Goal: Task Accomplishment & Management: Complete application form

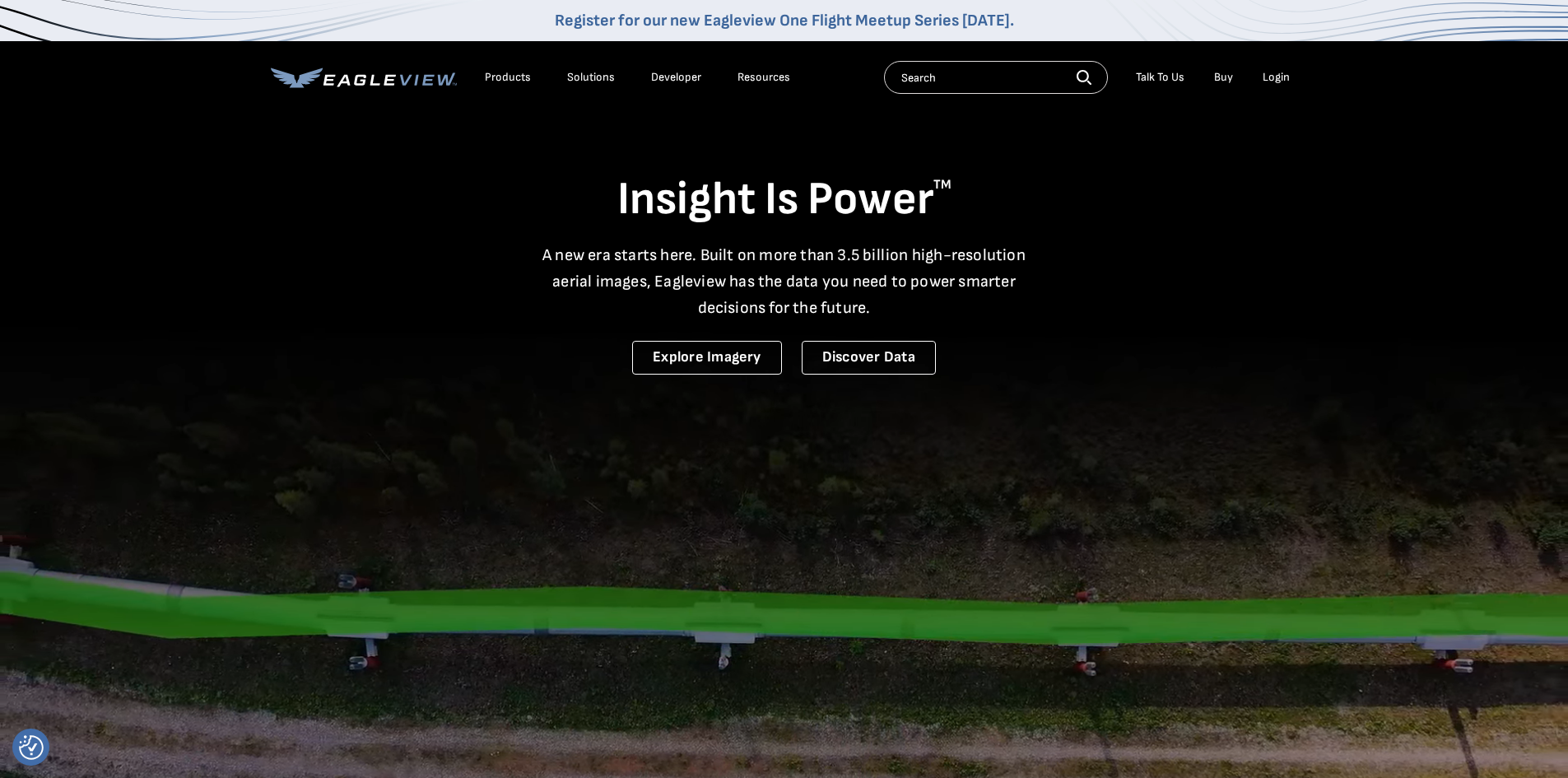
click at [1282, 76] on div "Login" at bounding box center [1276, 77] width 27 height 15
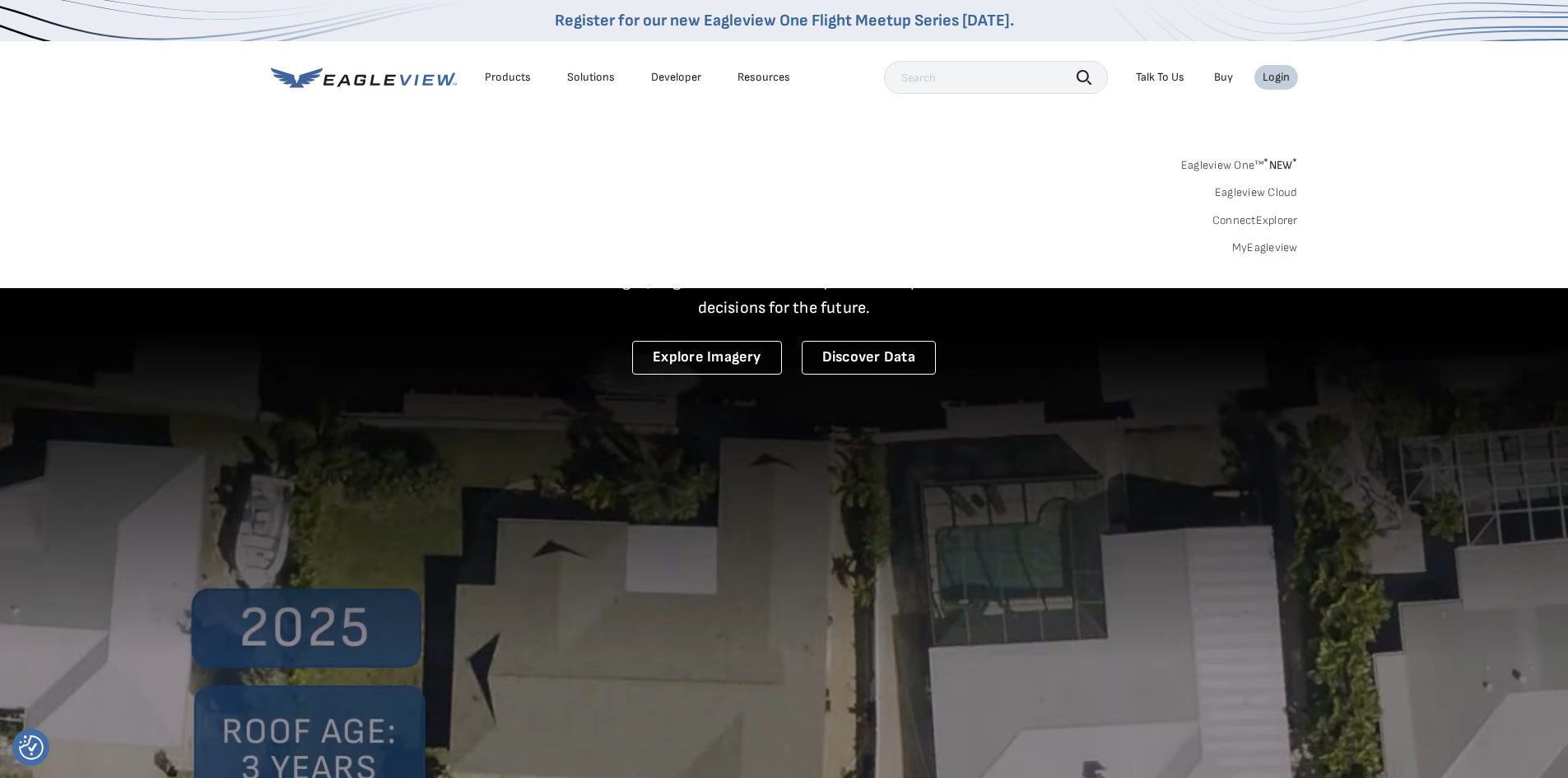
click at [1260, 246] on link "MyEagleview" at bounding box center [1265, 248] width 66 height 15
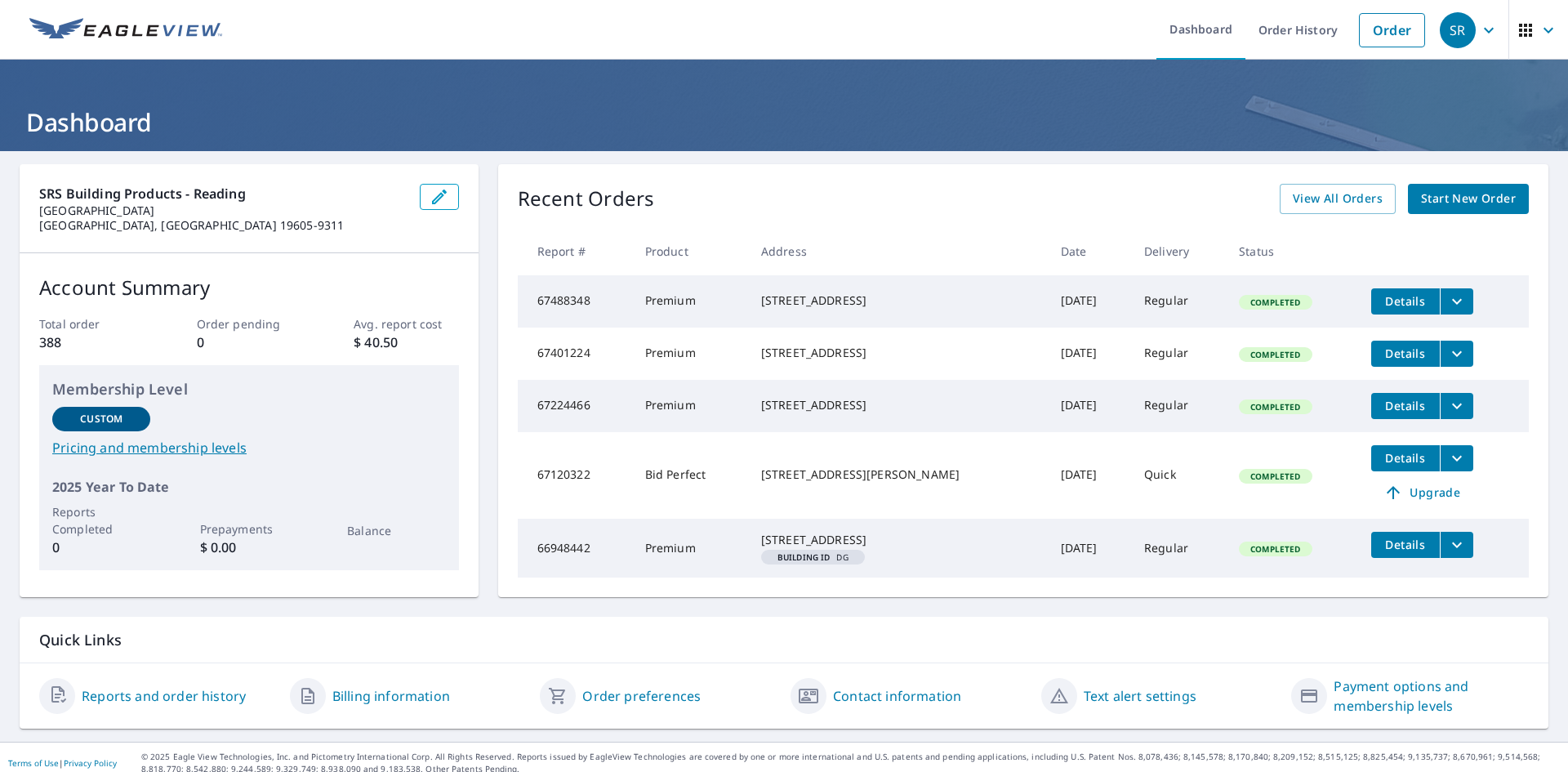
click at [1459, 200] on span "Start New Order" at bounding box center [1468, 199] width 94 height 20
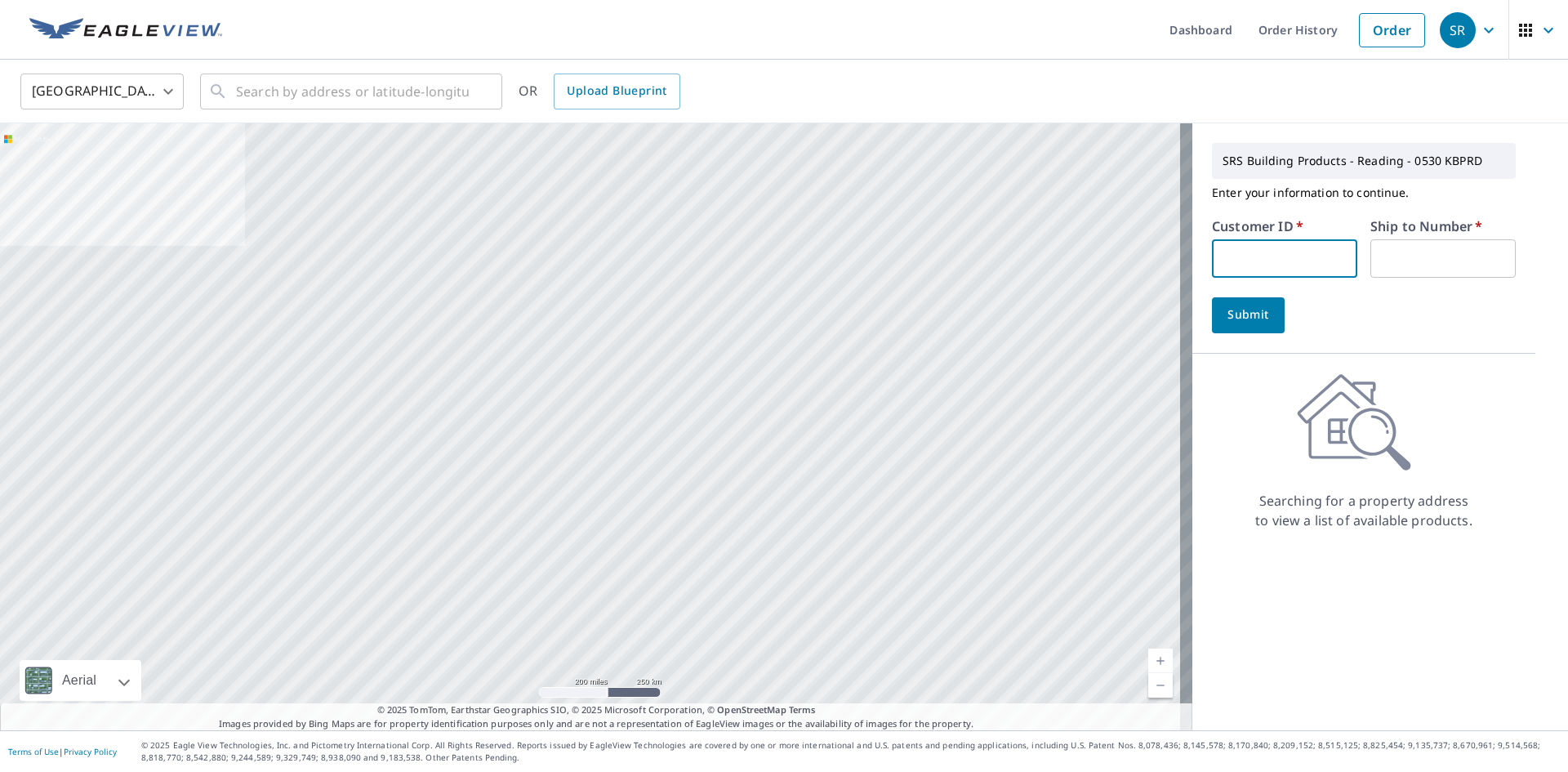
drag, startPoint x: 1290, startPoint y: 263, endPoint x: 788, endPoint y: 253, distance: 502.1
click at [1290, 263] on input "text" at bounding box center [1284, 258] width 145 height 39
click at [1251, 254] on input "text" at bounding box center [1284, 258] width 145 height 39
paste input "S074042"
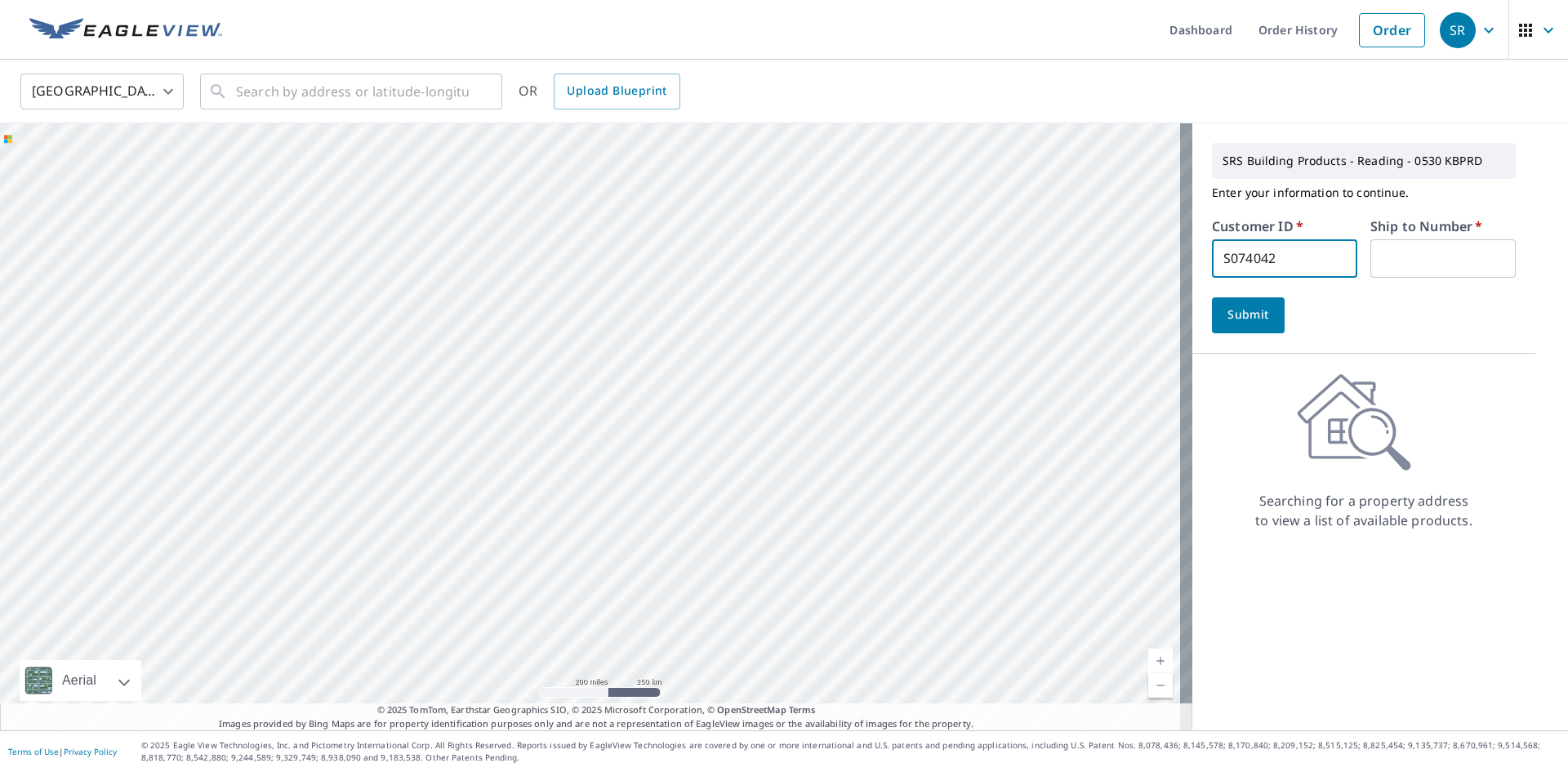
type input "S074042"
type input "1"
click at [1230, 315] on span "Submit" at bounding box center [1248, 314] width 46 height 20
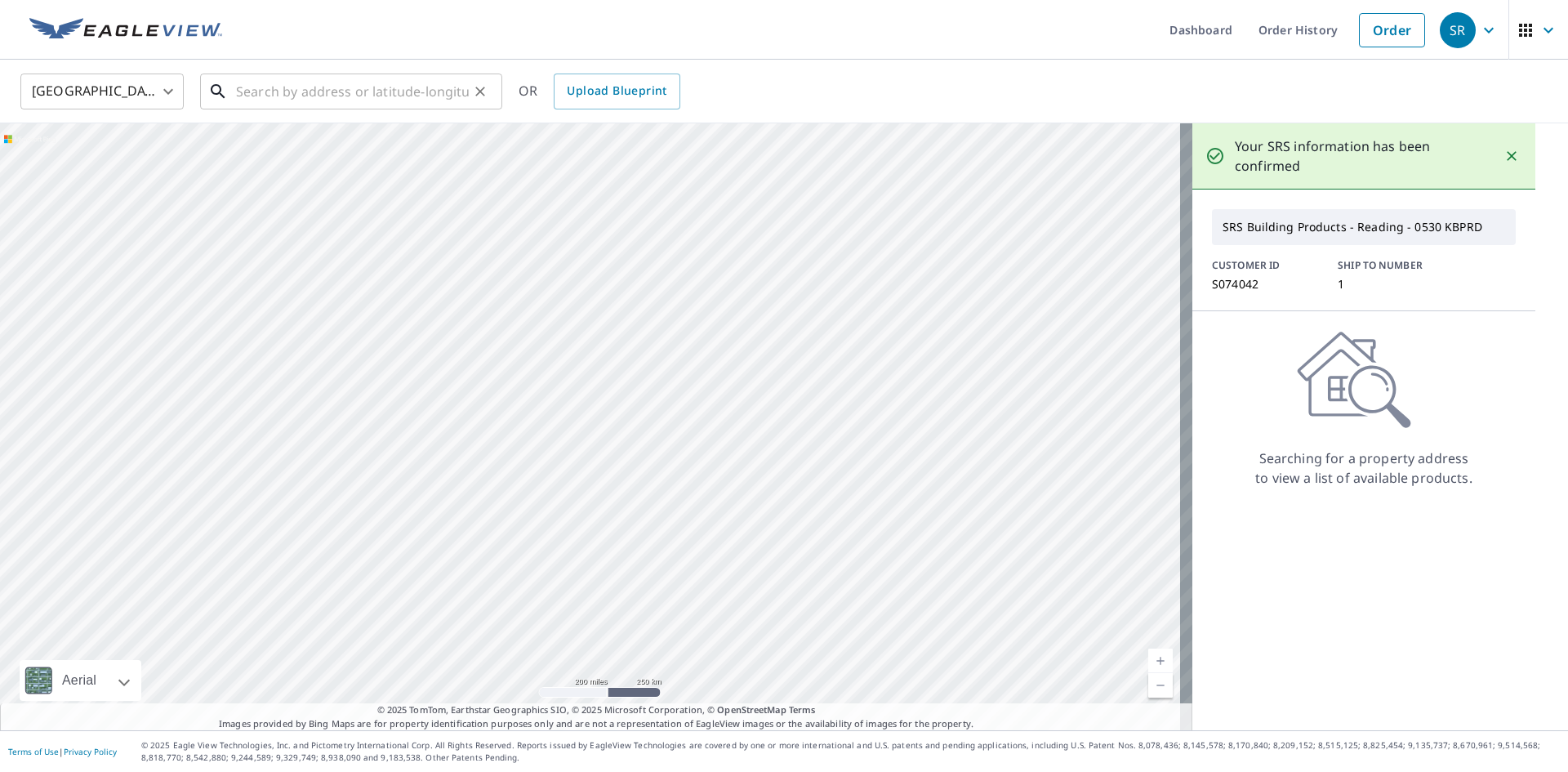
click at [307, 94] on input "text" at bounding box center [353, 91] width 233 height 46
click at [269, 95] on input "text" at bounding box center [353, 91] width 233 height 46
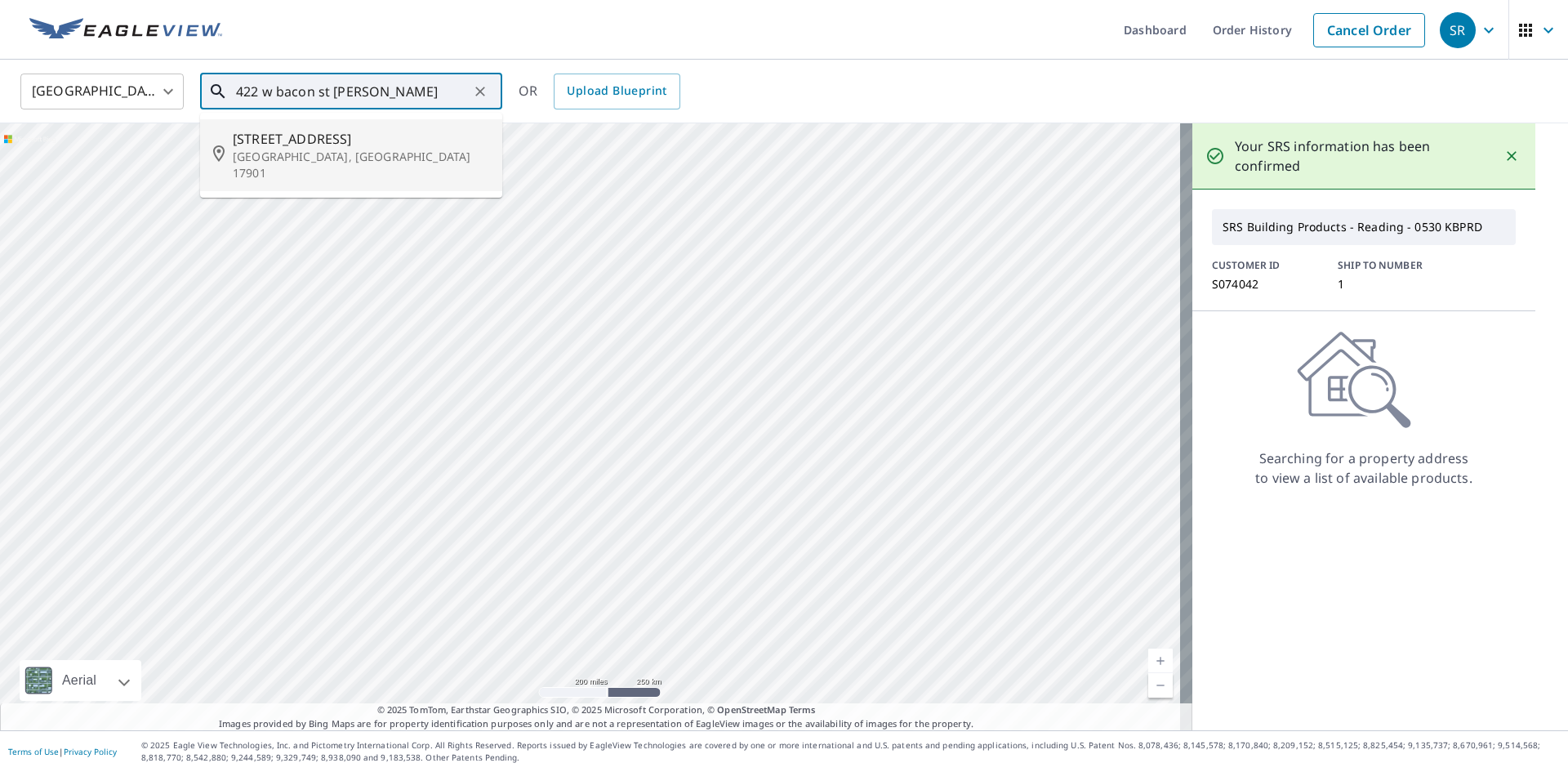
click at [304, 133] on span "422 W Bacon St" at bounding box center [360, 138] width 256 height 19
type input "422 W Bacon St Pottsville, PA 17901"
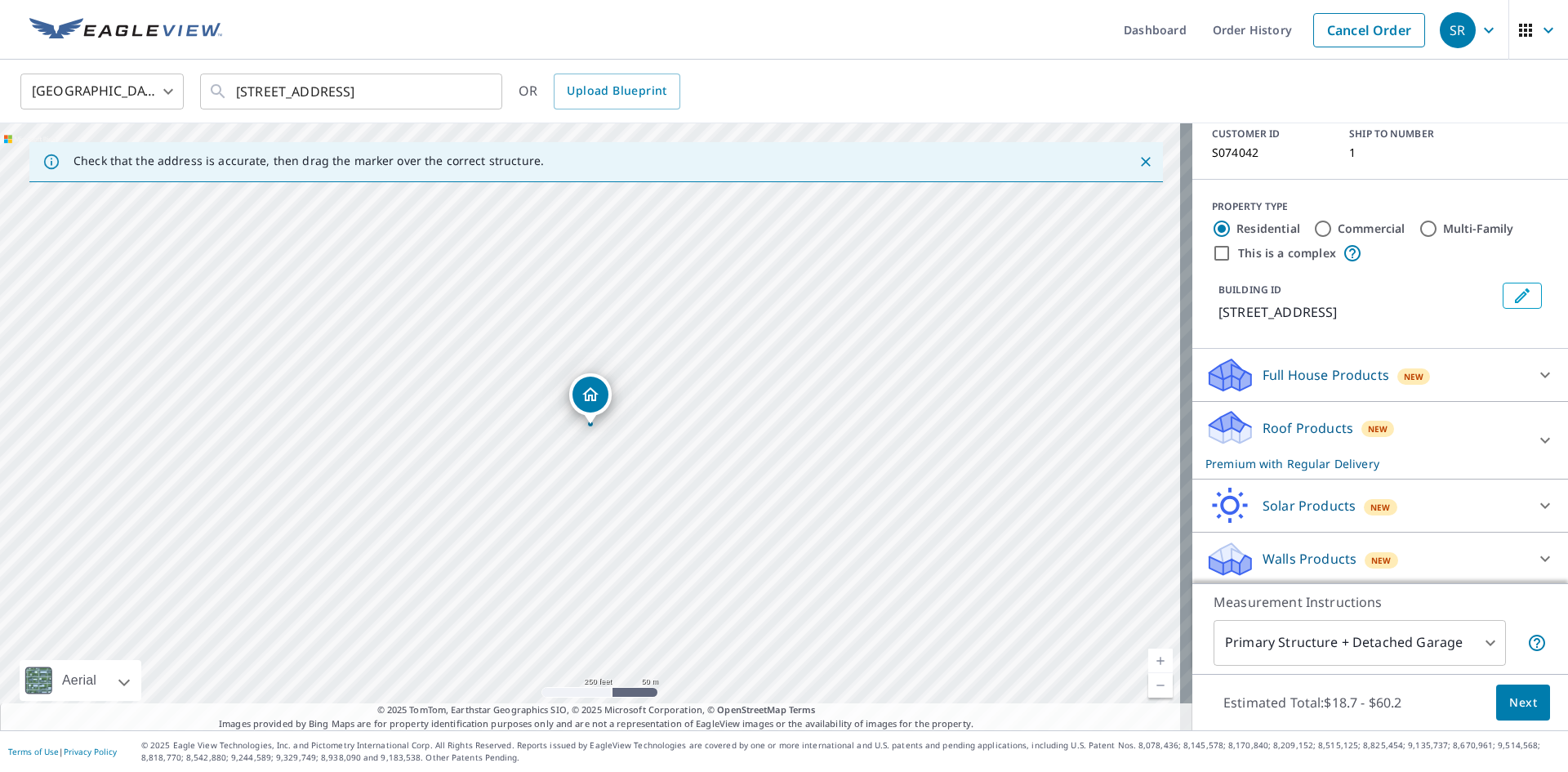
scroll to position [115, 0]
click at [1536, 443] on icon at bounding box center [1545, 438] width 19 height 19
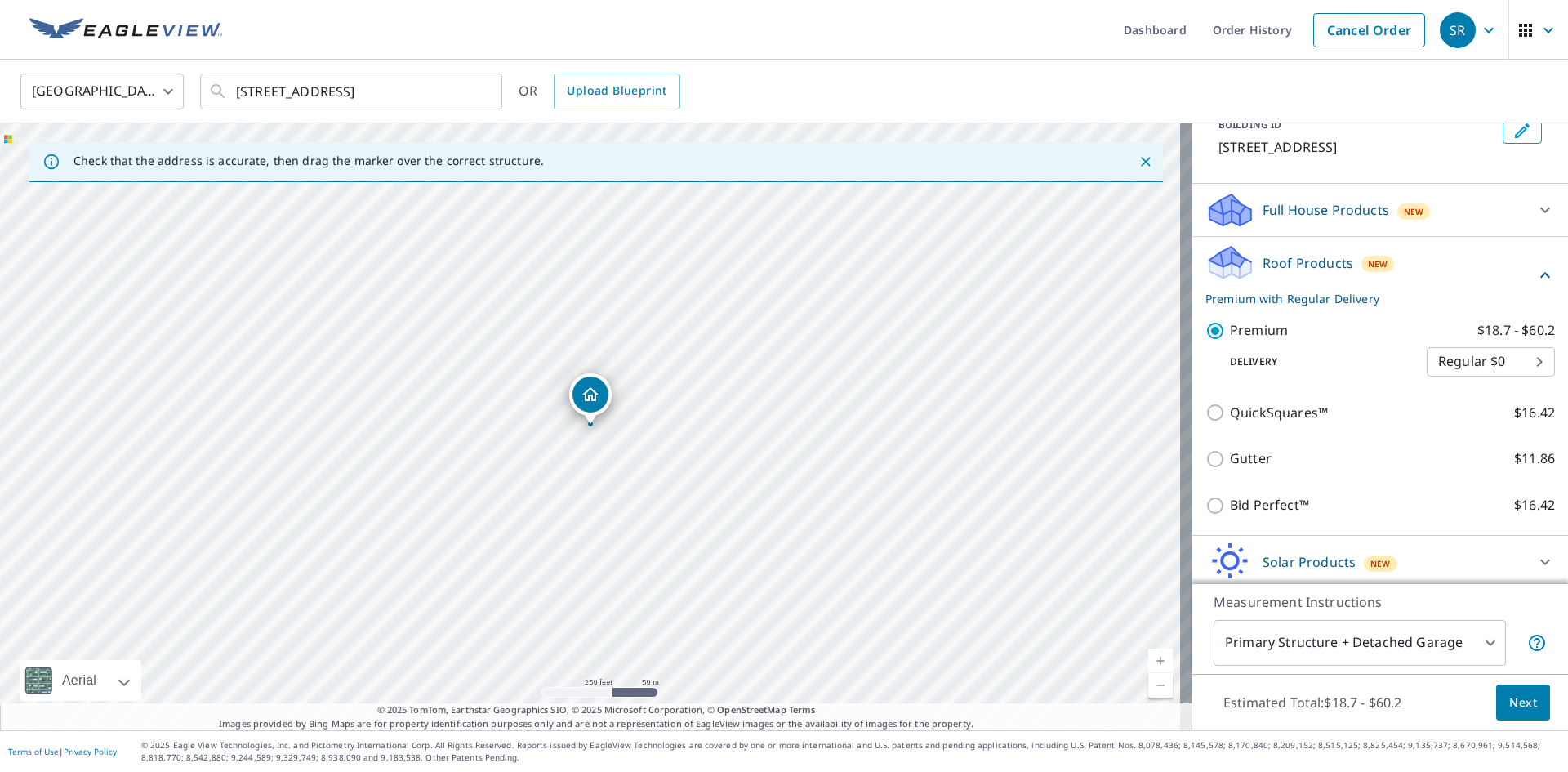
scroll to position [277, 0]
click at [1509, 704] on span "Next" at bounding box center [1523, 702] width 28 height 20
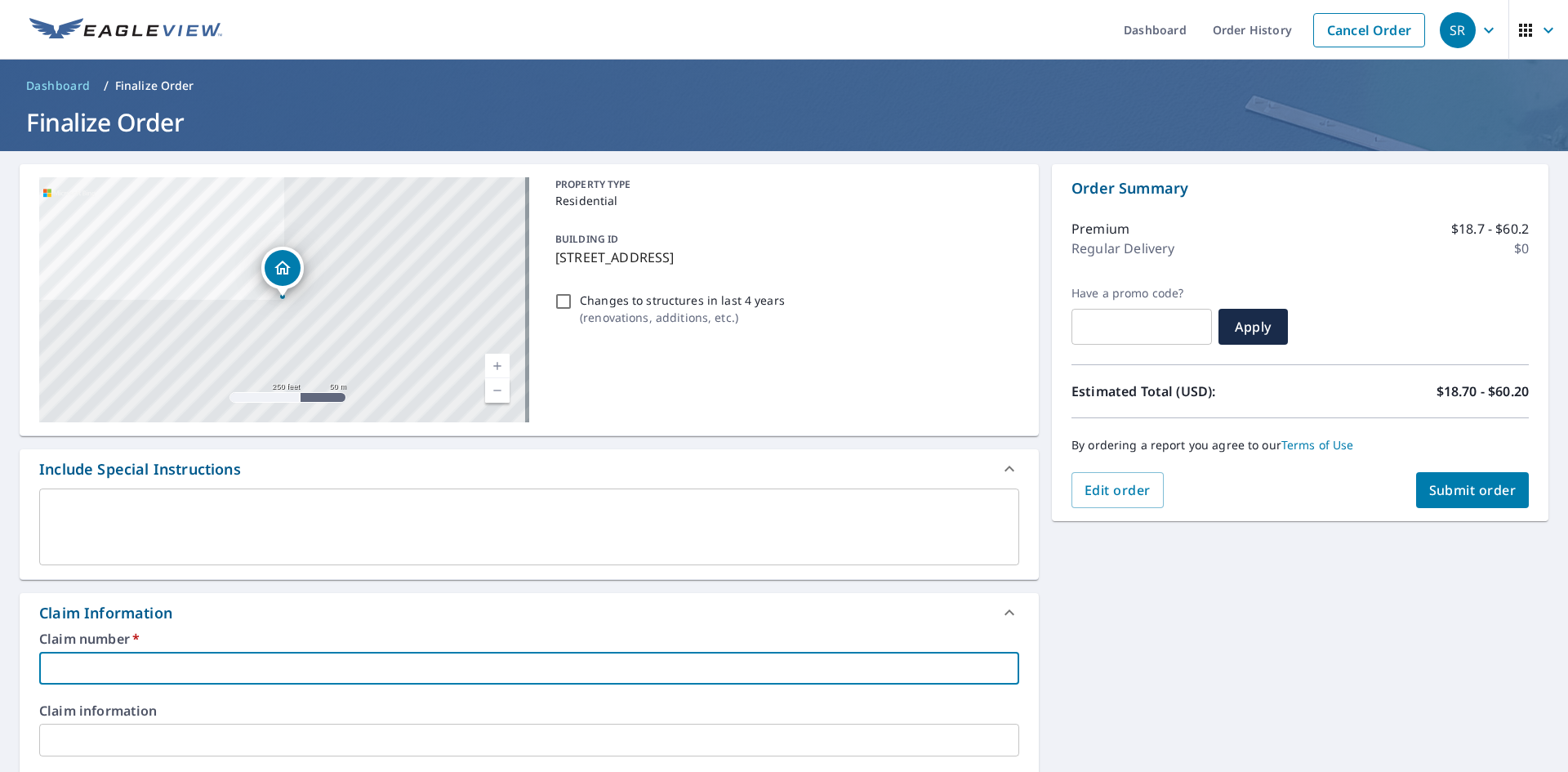
click at [108, 659] on input "text" at bounding box center [529, 668] width 980 height 32
paste input "S074042"
type input "S074042"
checkbox input "true"
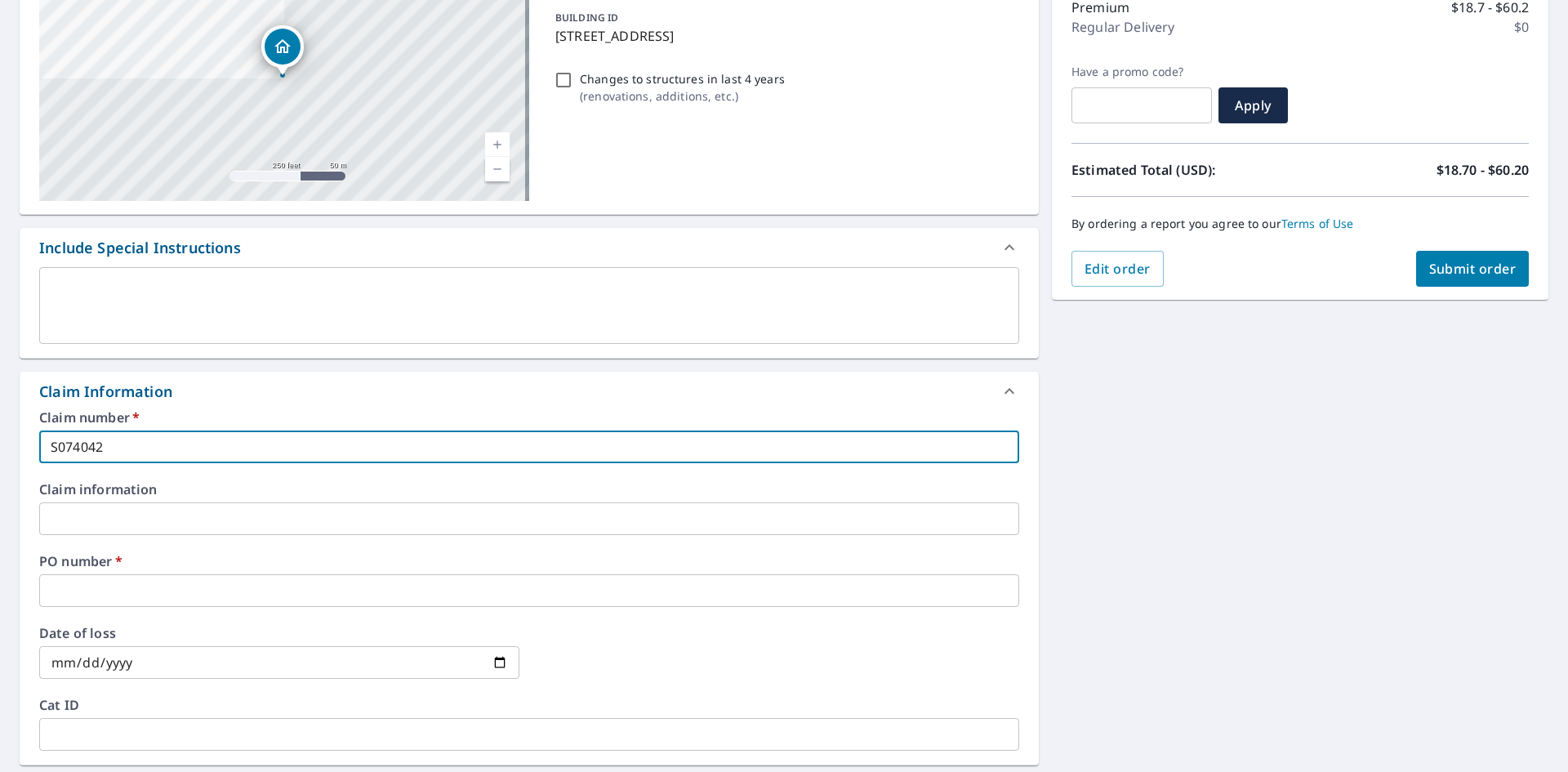
scroll to position [245, 0]
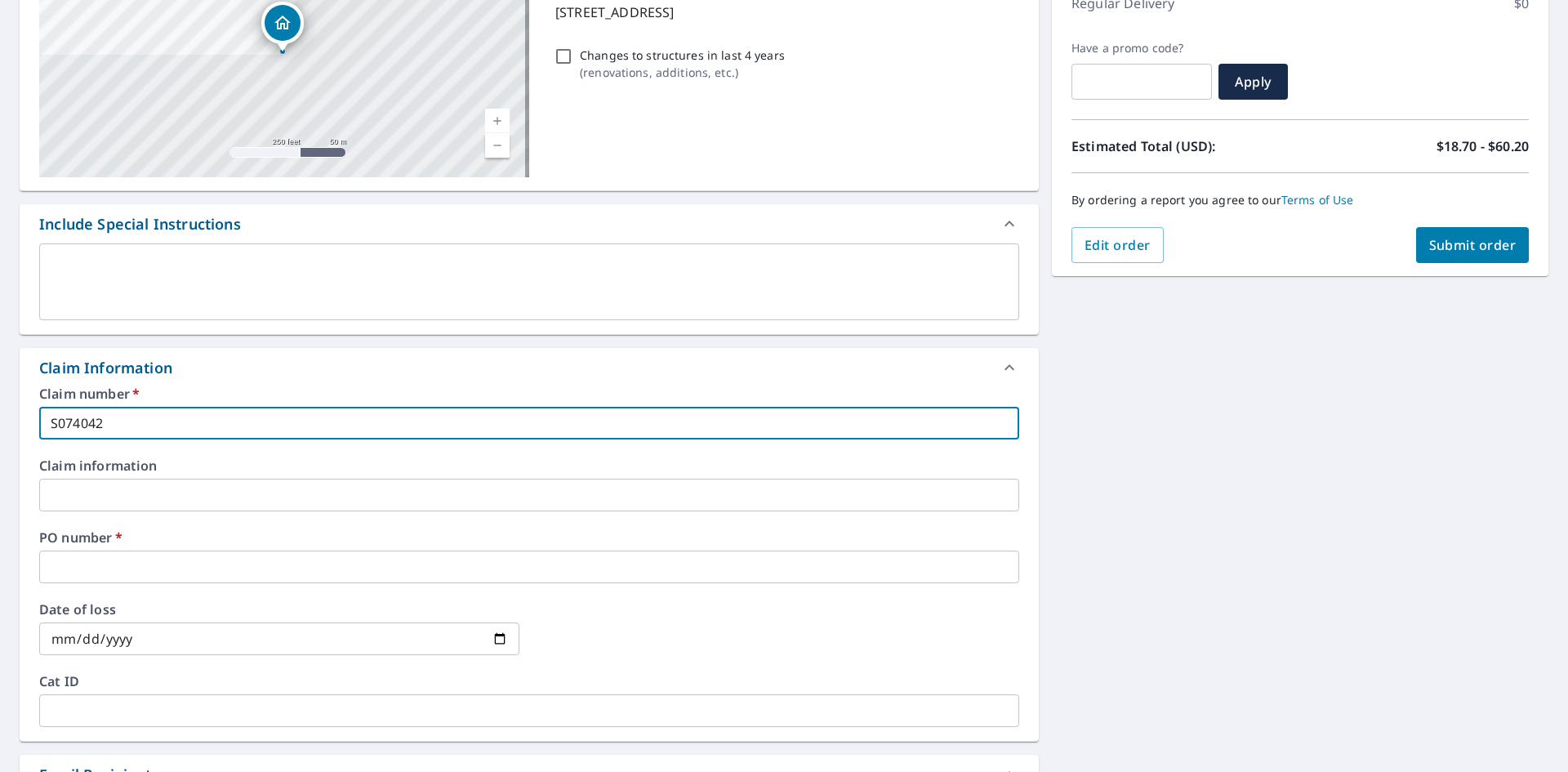
type input "S074042"
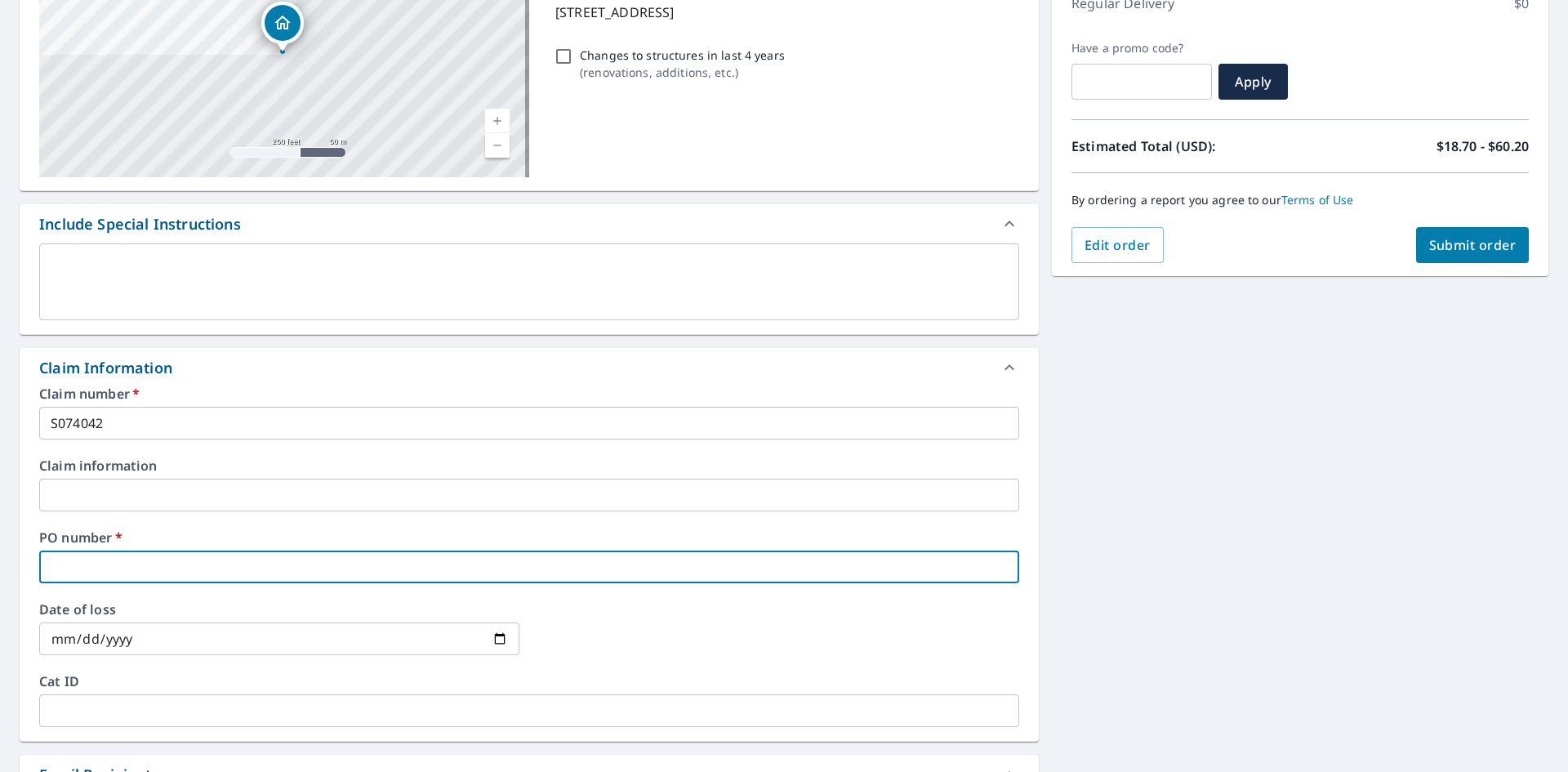
click at [82, 558] on input "text" at bounding box center [529, 566] width 980 height 32
type input "4"
checkbox input "true"
type input "42"
checkbox input "true"
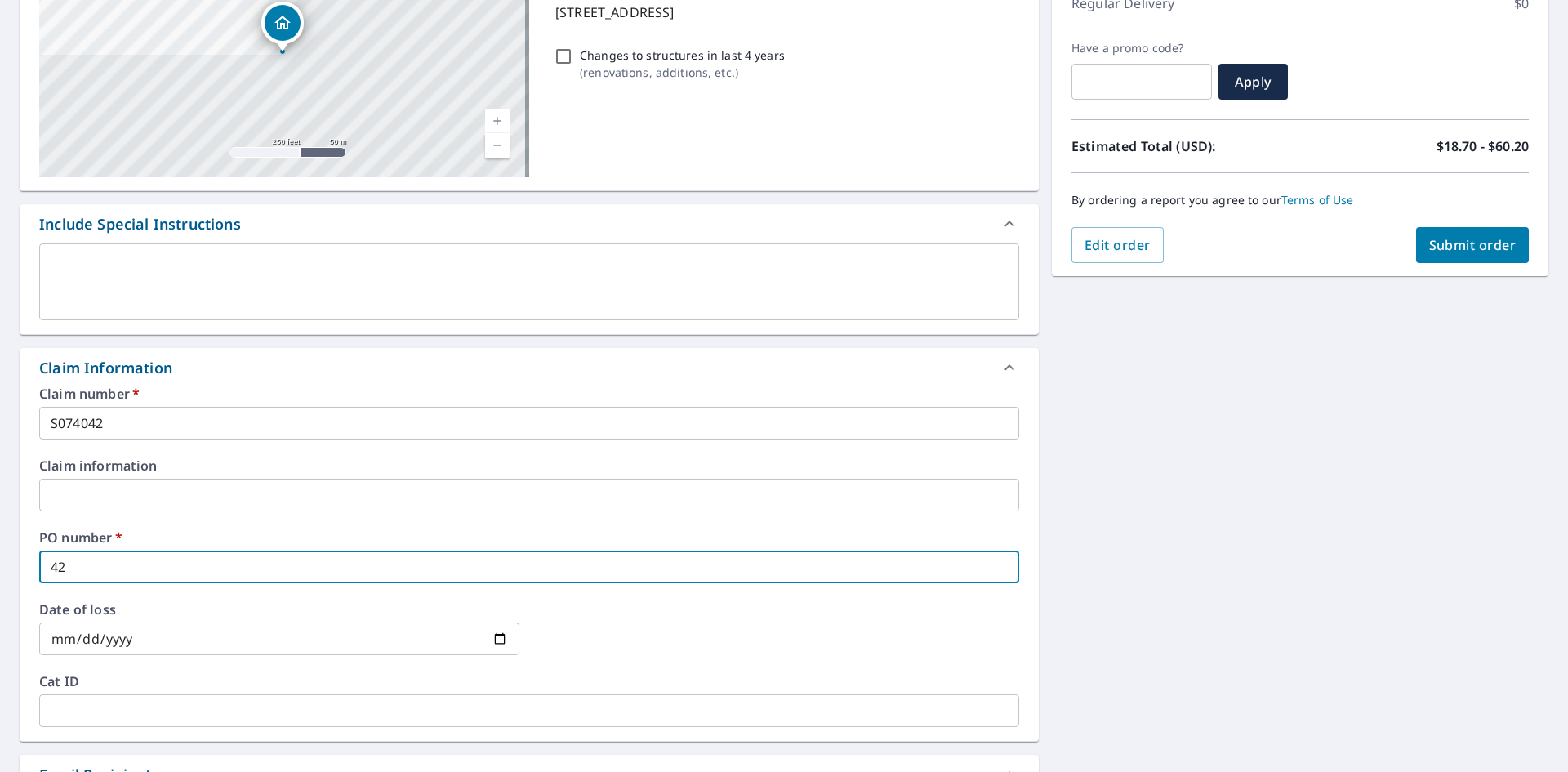
type input "422"
checkbox input "true"
type input "422"
checkbox input "true"
type input "422 w"
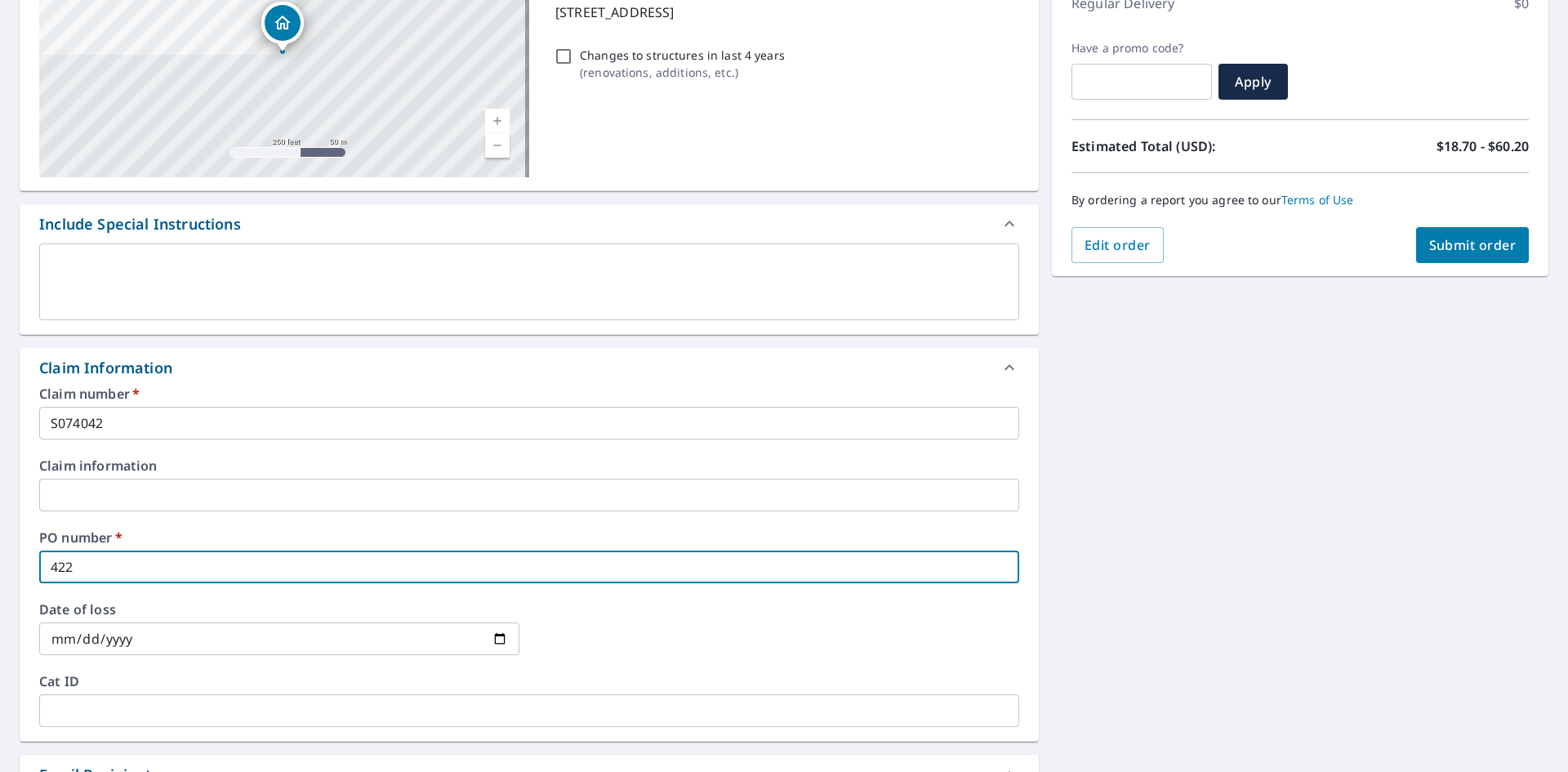
checkbox input "true"
type input "422 w"
checkbox input "true"
type input "422 w b"
checkbox input "true"
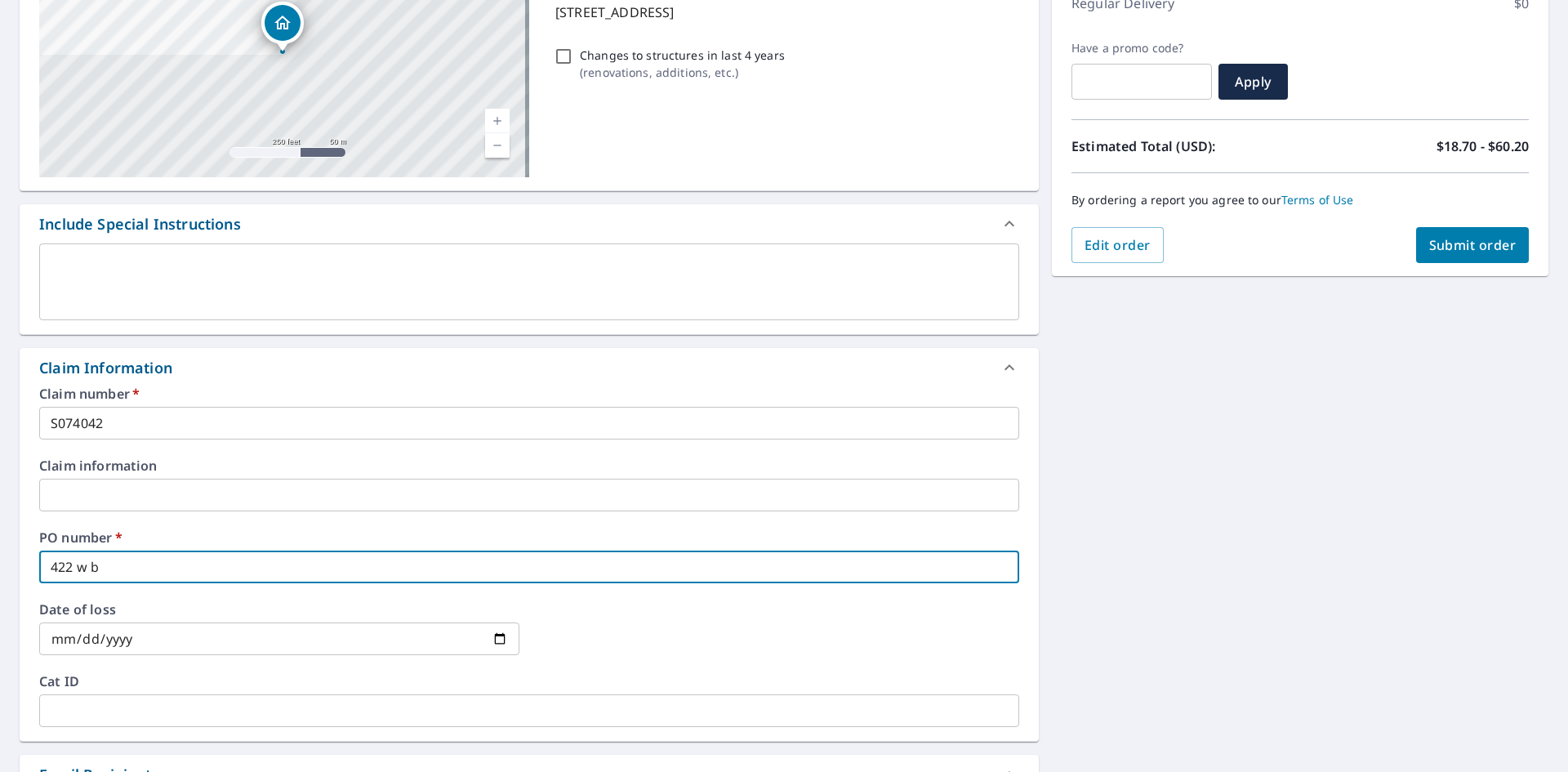
type input "422 w ba"
checkbox input "true"
type input "422 w bac"
checkbox input "true"
type input "422 w baco"
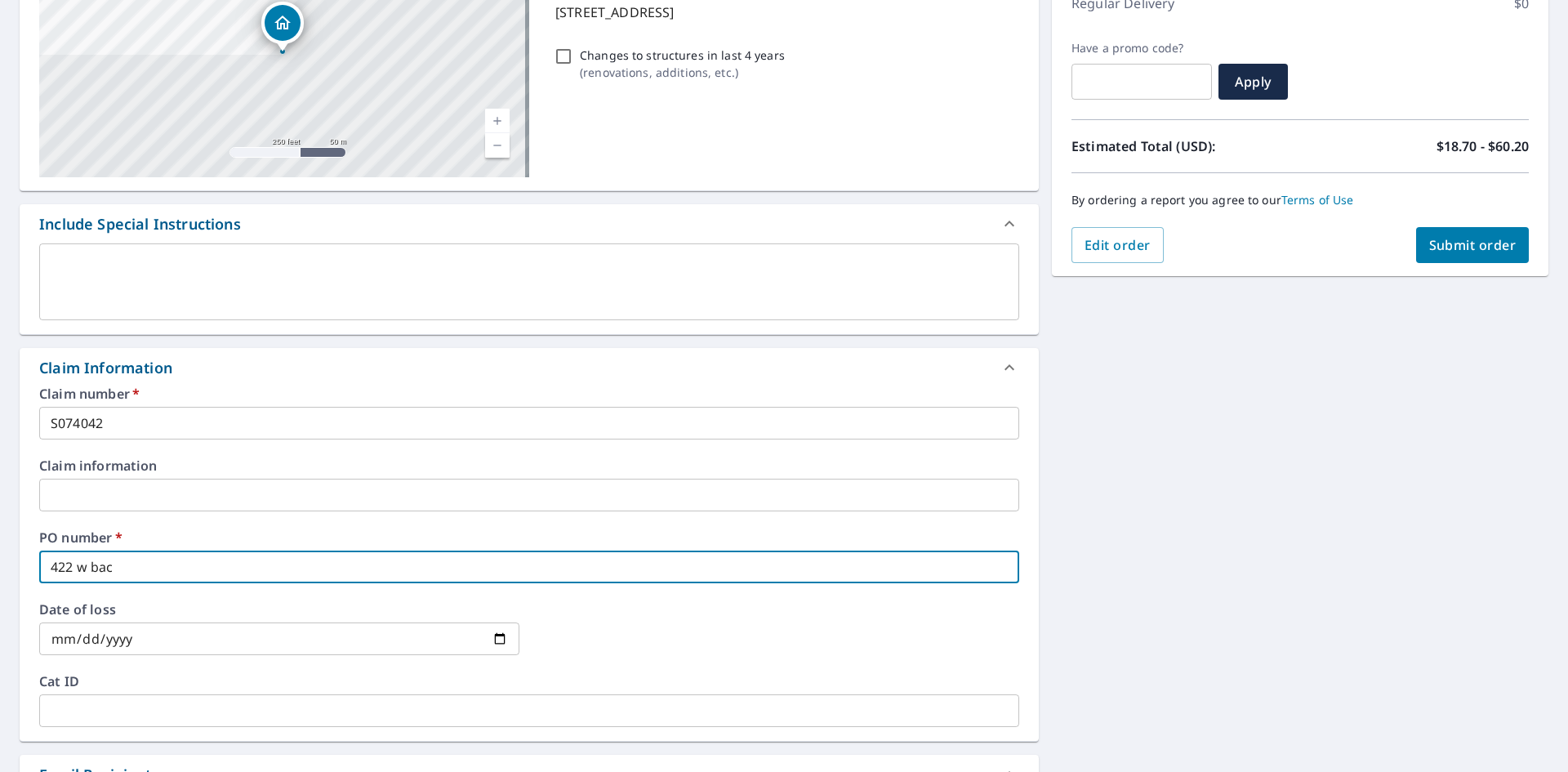
checkbox input "true"
type input "422 w bacon"
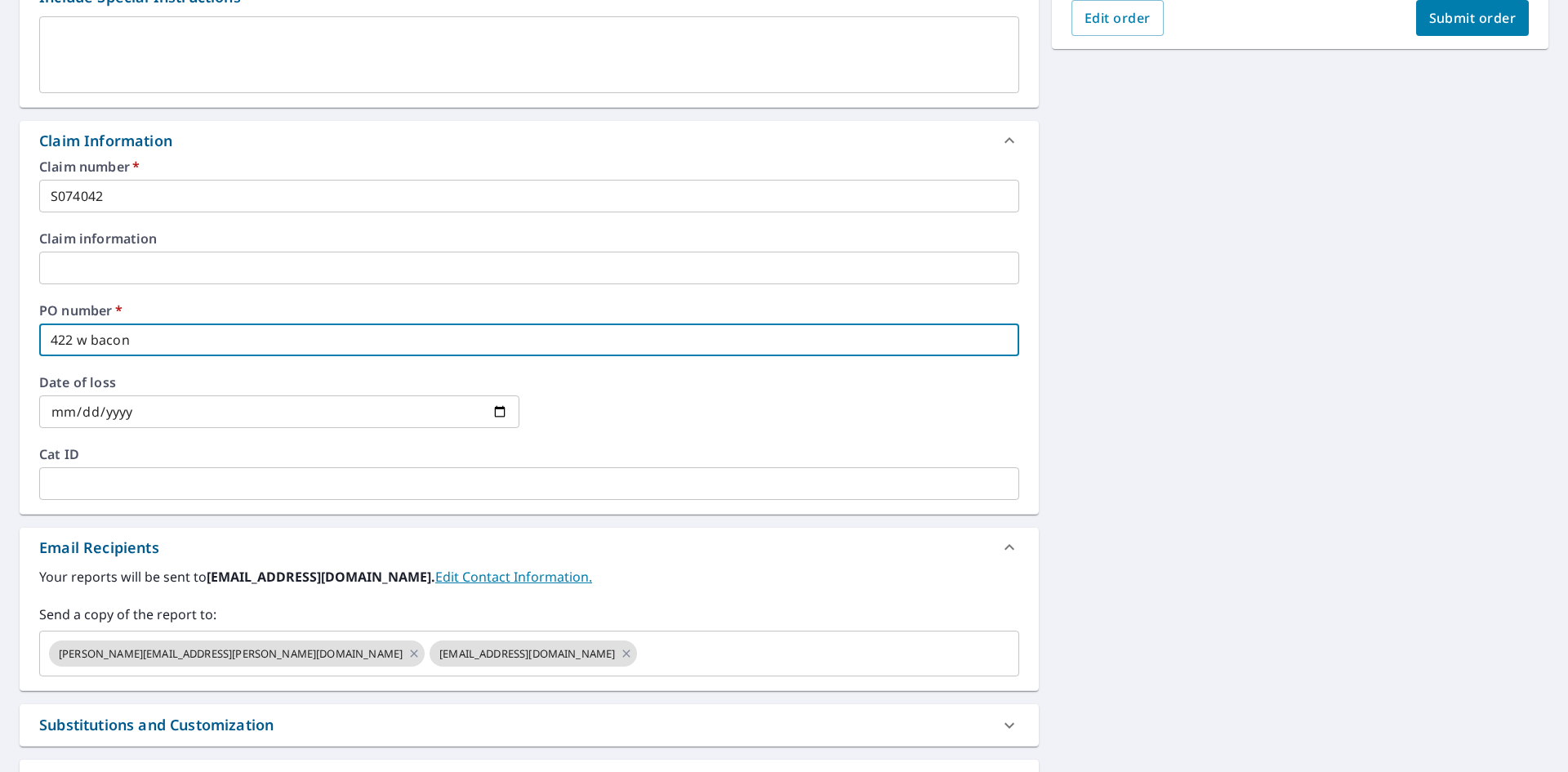
scroll to position [490, 0]
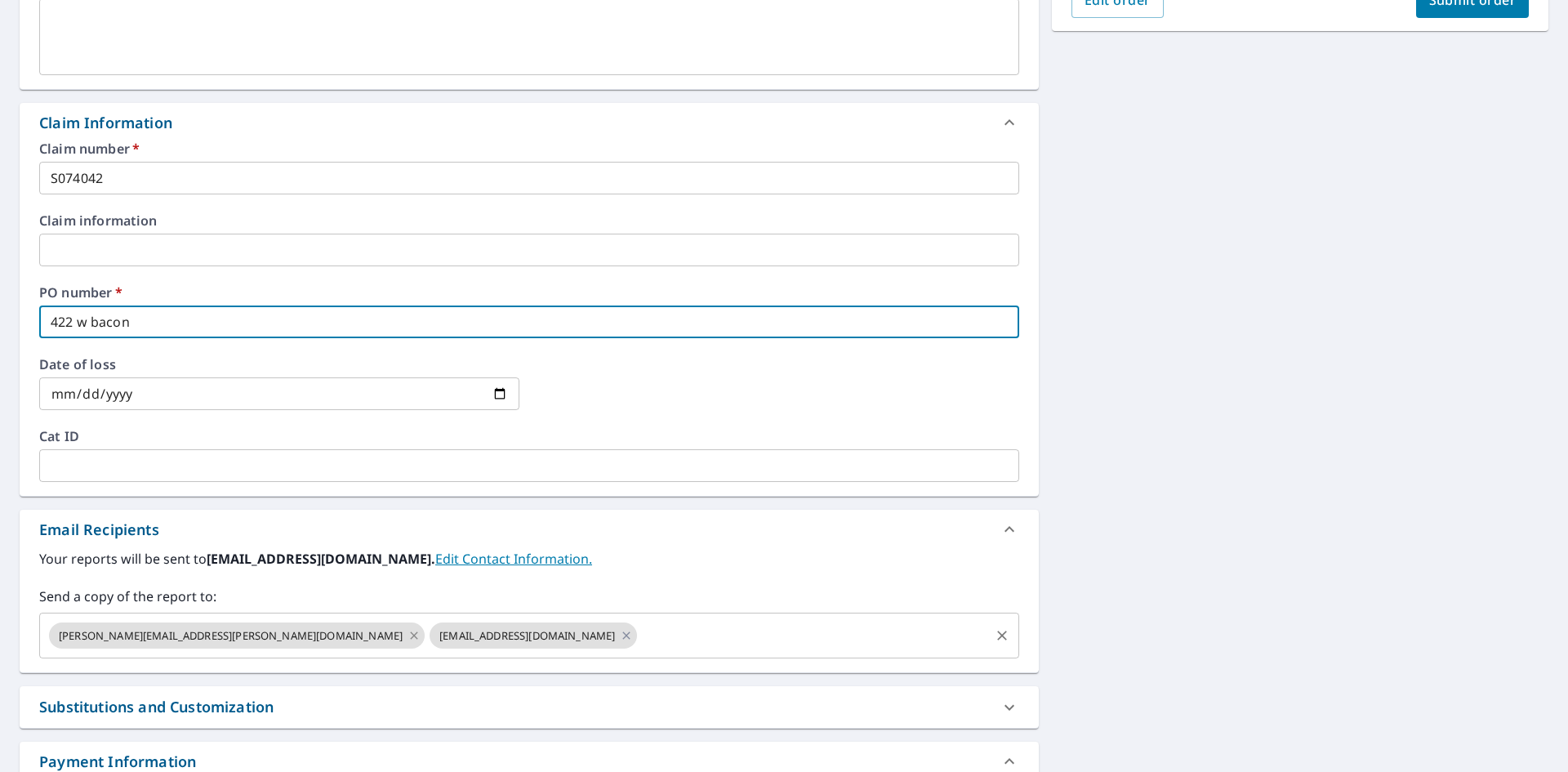
click at [408, 635] on icon at bounding box center [414, 635] width 13 height 18
click at [239, 635] on icon at bounding box center [245, 635] width 13 height 18
checkbox input "true"
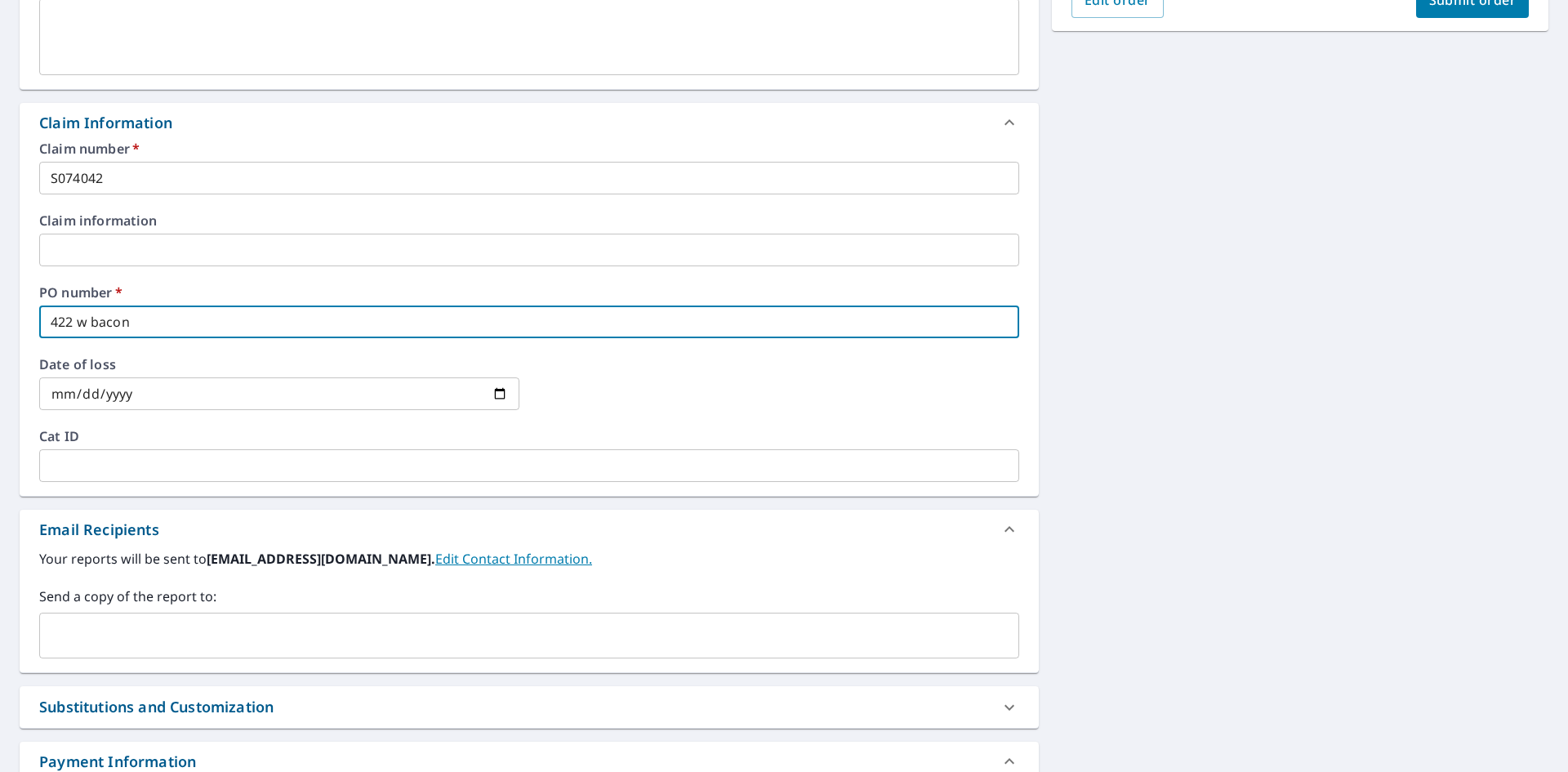
type input "422 w bacon"
click at [134, 636] on input "text" at bounding box center [516, 635] width 941 height 31
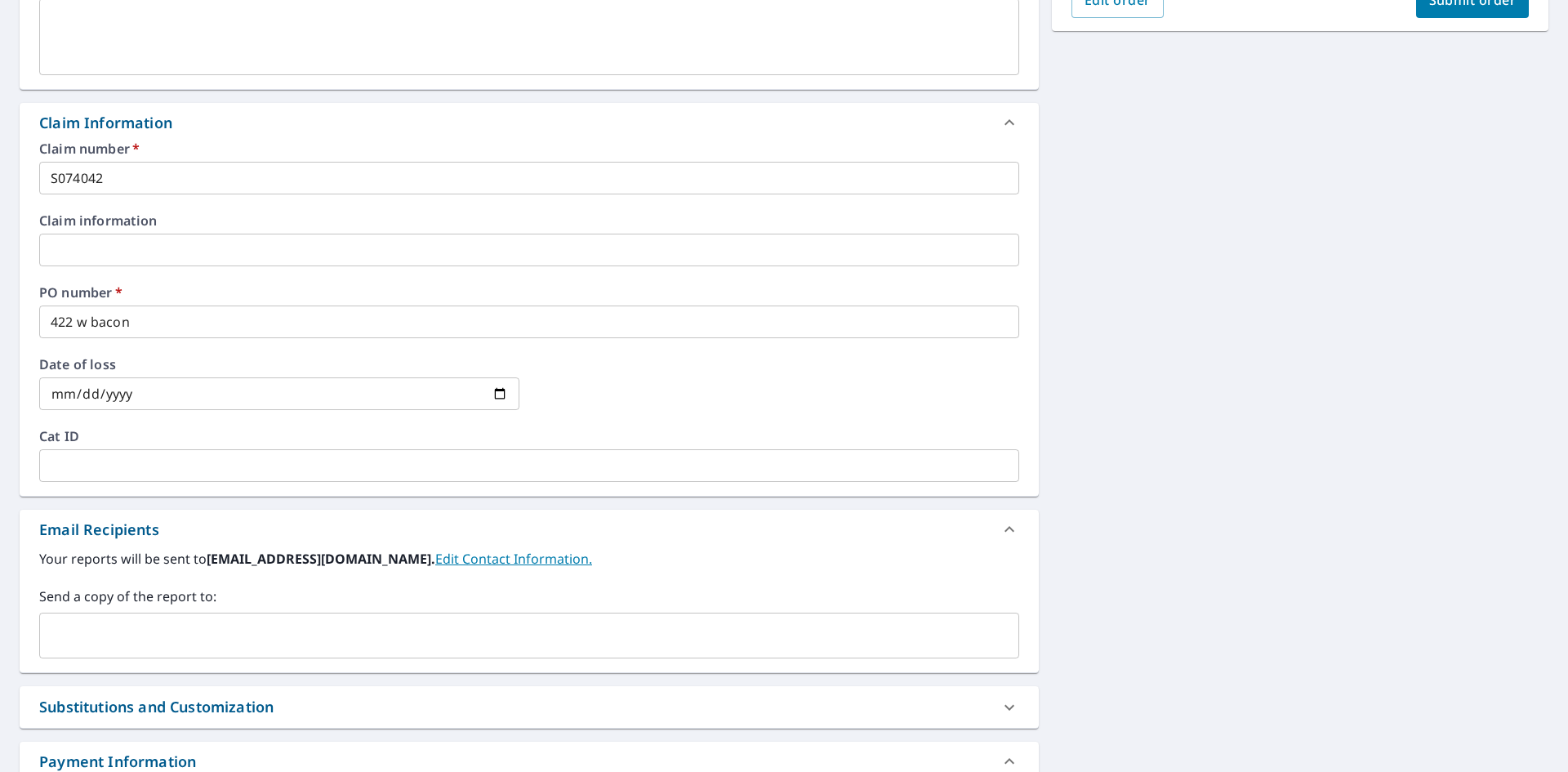
click at [142, 646] on input "text" at bounding box center [516, 635] width 941 height 31
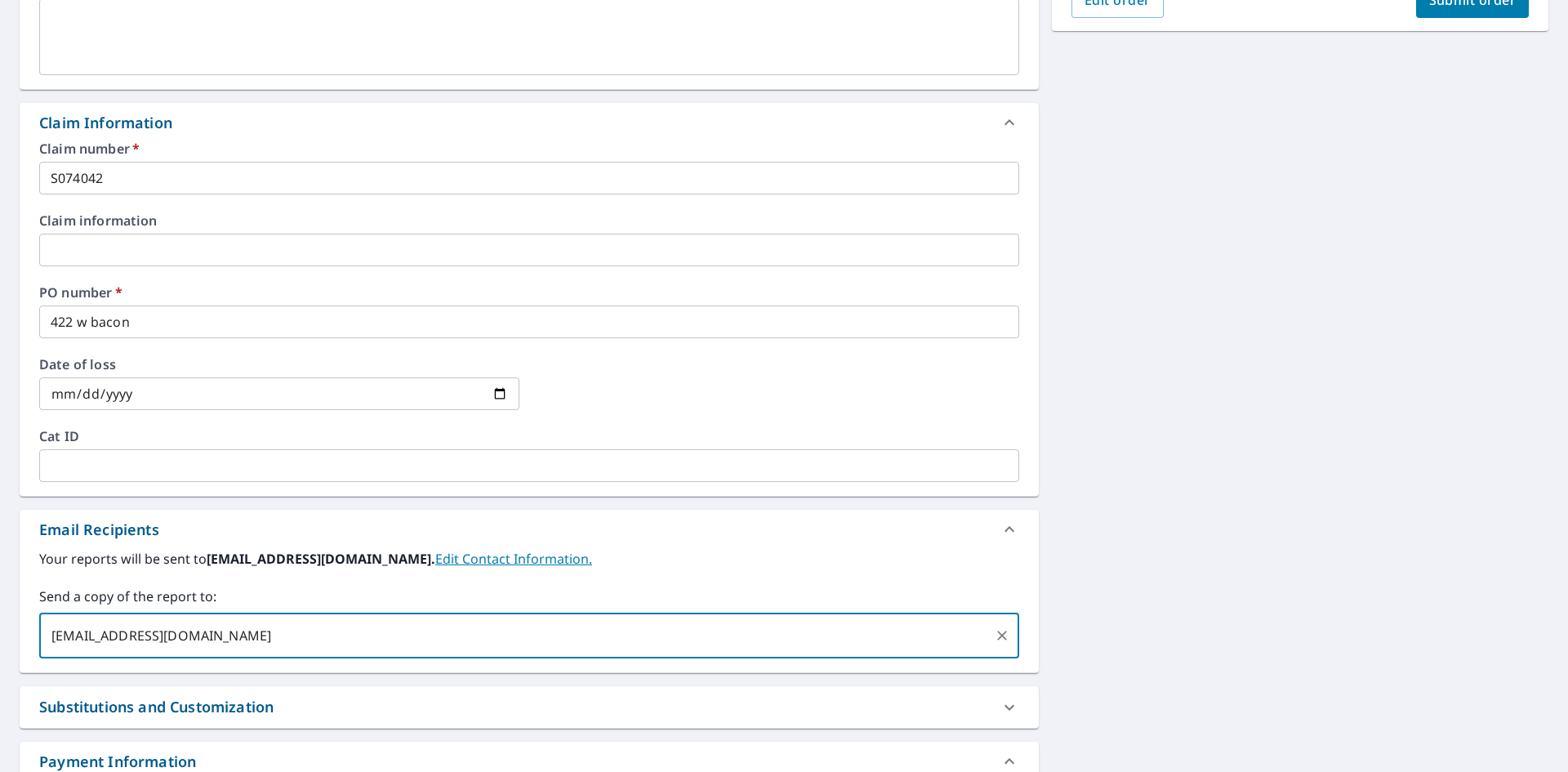
type input "bmarino@srsbuildingproducts.com"
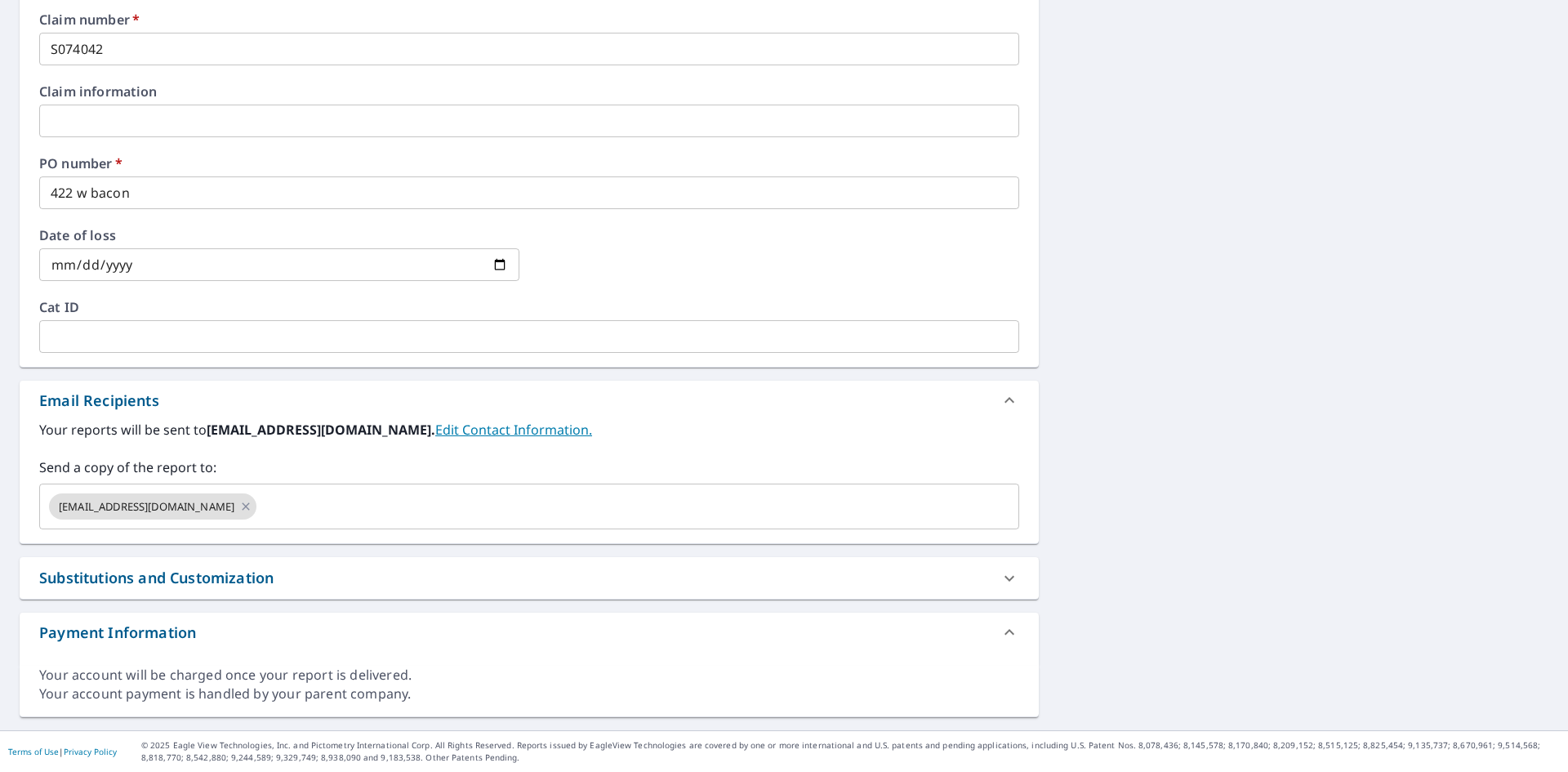
scroll to position [0, 0]
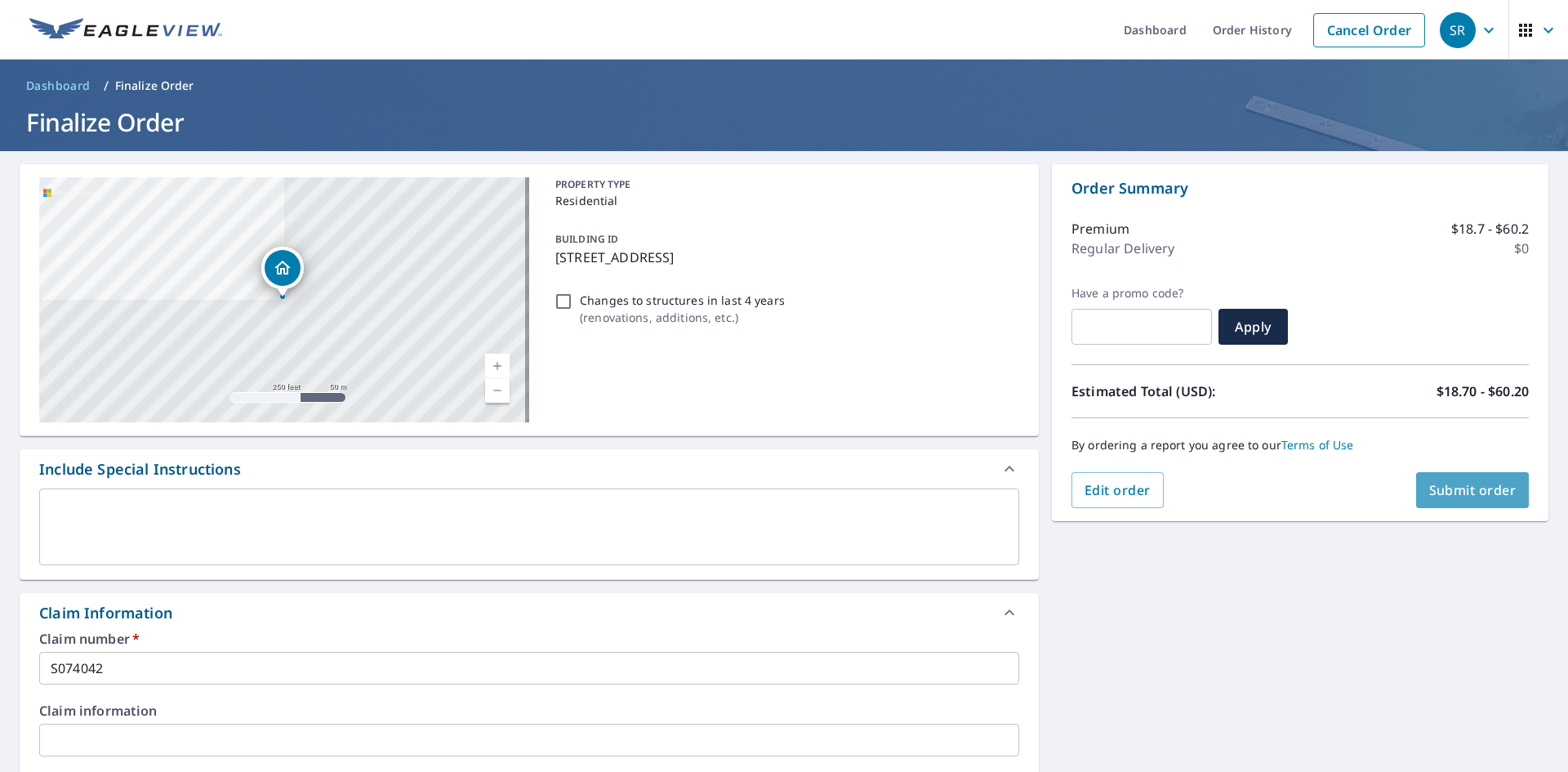
click at [1444, 488] on span "Submit order" at bounding box center [1473, 490] width 88 height 18
checkbox input "true"
